Goal: Task Accomplishment & Management: Use online tool/utility

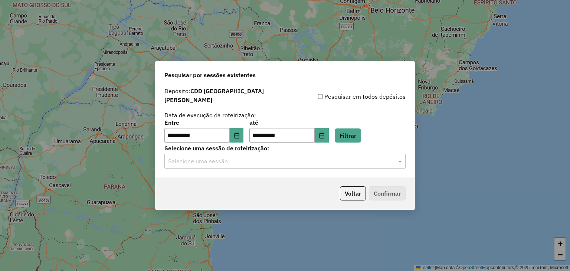
click at [307, 159] on input "text" at bounding box center [277, 161] width 219 height 9
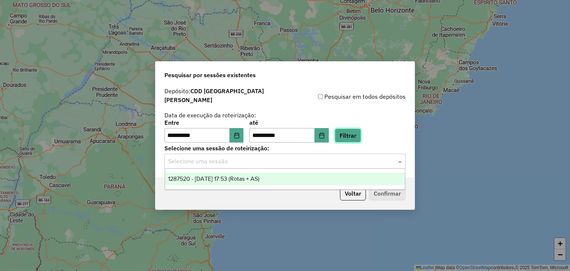
click at [353, 128] on button "Filtrar" at bounding box center [348, 135] width 26 height 14
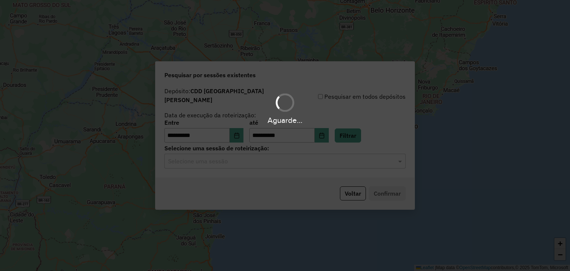
click at [264, 161] on hb-app "**********" at bounding box center [285, 135] width 570 height 271
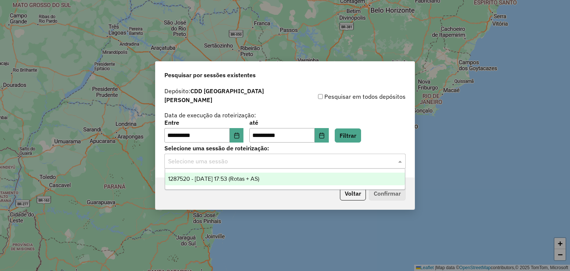
click at [250, 161] on input "text" at bounding box center [277, 161] width 219 height 9
click at [230, 180] on span "1287520 - 03/10/2025 17:53 (Rotas + AS)" at bounding box center [213, 179] width 91 height 6
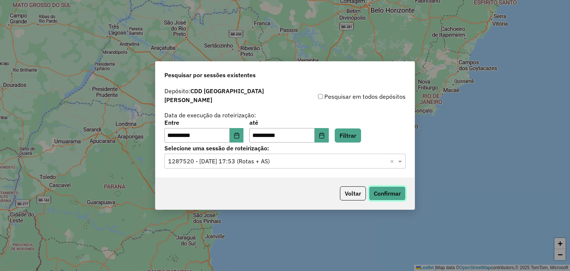
click at [386, 193] on button "Confirmar" at bounding box center [387, 193] width 37 height 14
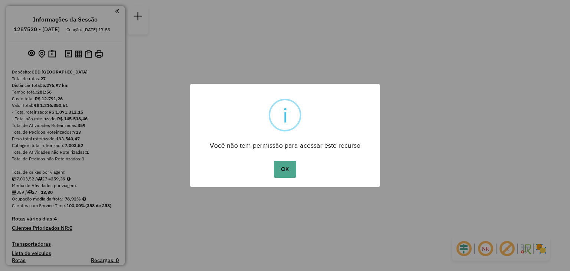
click at [292, 175] on button "OK" at bounding box center [285, 169] width 22 height 17
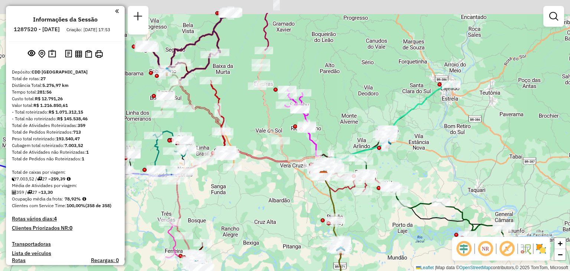
drag, startPoint x: 249, startPoint y: 136, endPoint x: 295, endPoint y: 183, distance: 65.1
click at [294, 183] on div "Janela de atendimento Grade de atendimento Capacidade Transportadoras Veículos …" at bounding box center [285, 135] width 570 height 271
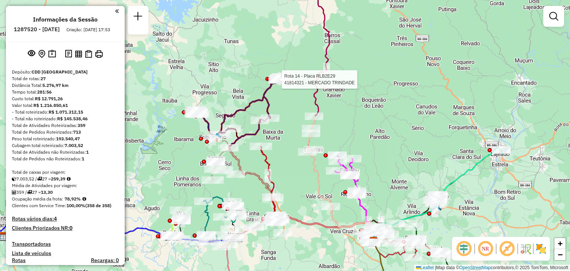
select select "**********"
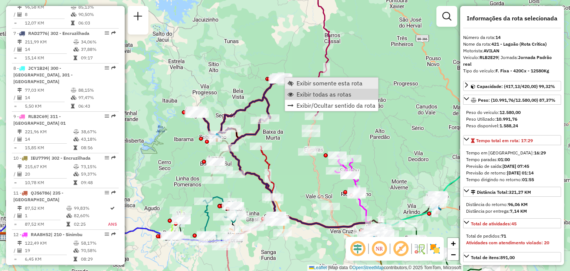
scroll to position [814, 0]
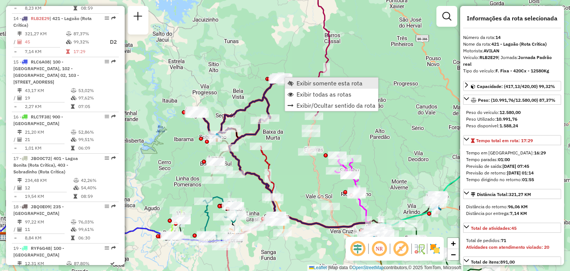
click at [305, 82] on span "Exibir somente esta rota" at bounding box center [330, 83] width 66 height 6
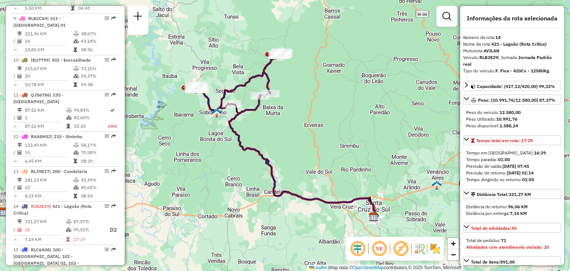
scroll to position [555, 0]
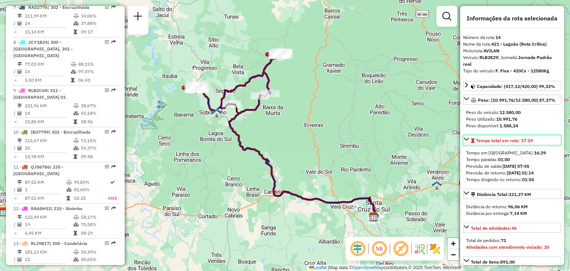
click at [535, 142] on link "Tempo total em rota: 17:29" at bounding box center [512, 140] width 98 height 10
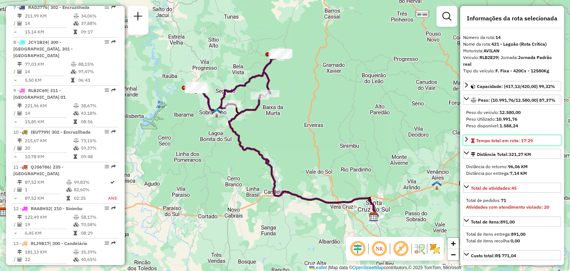
click at [535, 142] on link "Tempo total em rota: 17:29" at bounding box center [512, 140] width 98 height 10
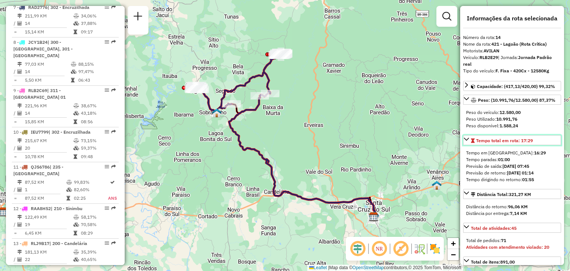
click at [532, 140] on span "Tempo total em rota: 17:29" at bounding box center [504, 141] width 57 height 6
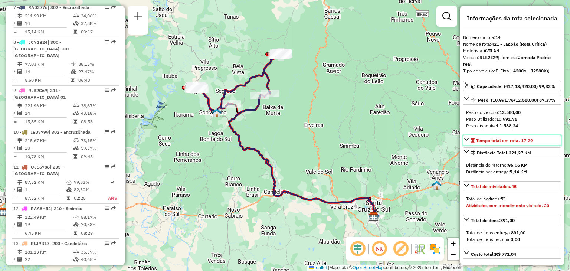
click at [532, 140] on span "Tempo total em rota: 17:29" at bounding box center [504, 141] width 57 height 6
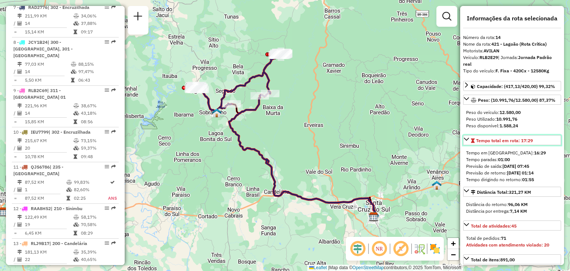
click at [532, 140] on span "Tempo total em rota: 17:29" at bounding box center [504, 141] width 57 height 6
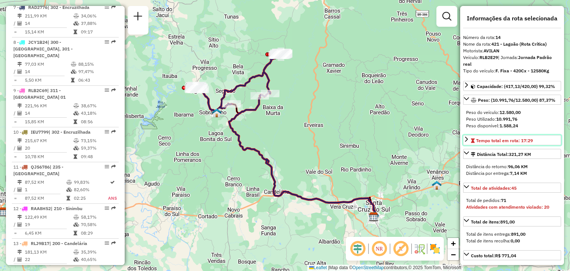
click at [532, 140] on span "Tempo total em rota: 17:29" at bounding box center [504, 141] width 57 height 6
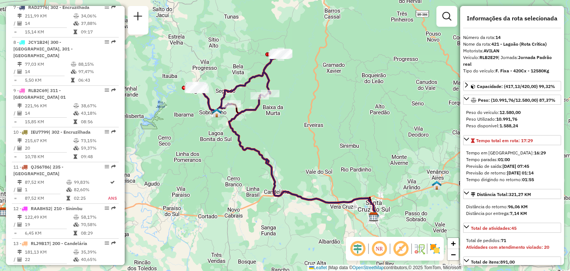
click at [287, 125] on div "Janela de atendimento Grade de atendimento Capacidade Transportadoras Veículos …" at bounding box center [285, 135] width 570 height 271
